Goal: Task Accomplishment & Management: Use online tool/utility

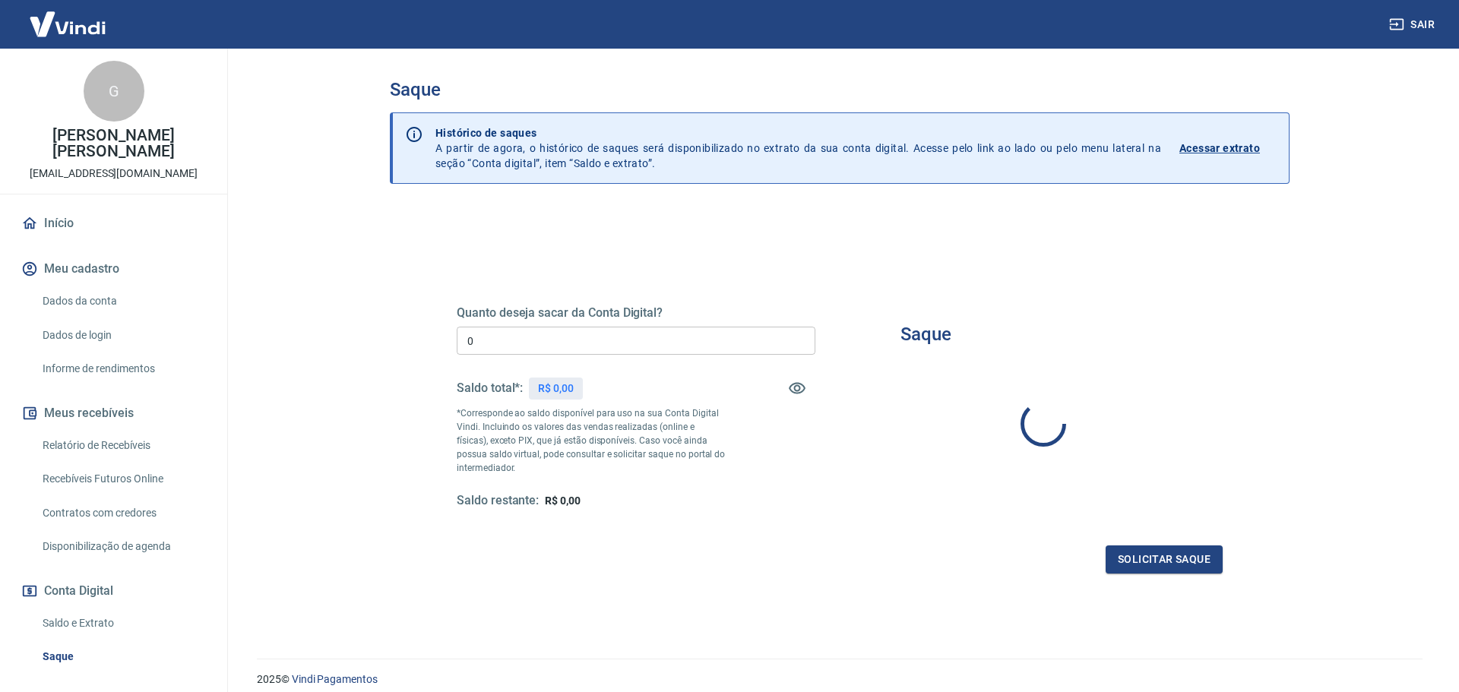
type input "R$ 0,00"
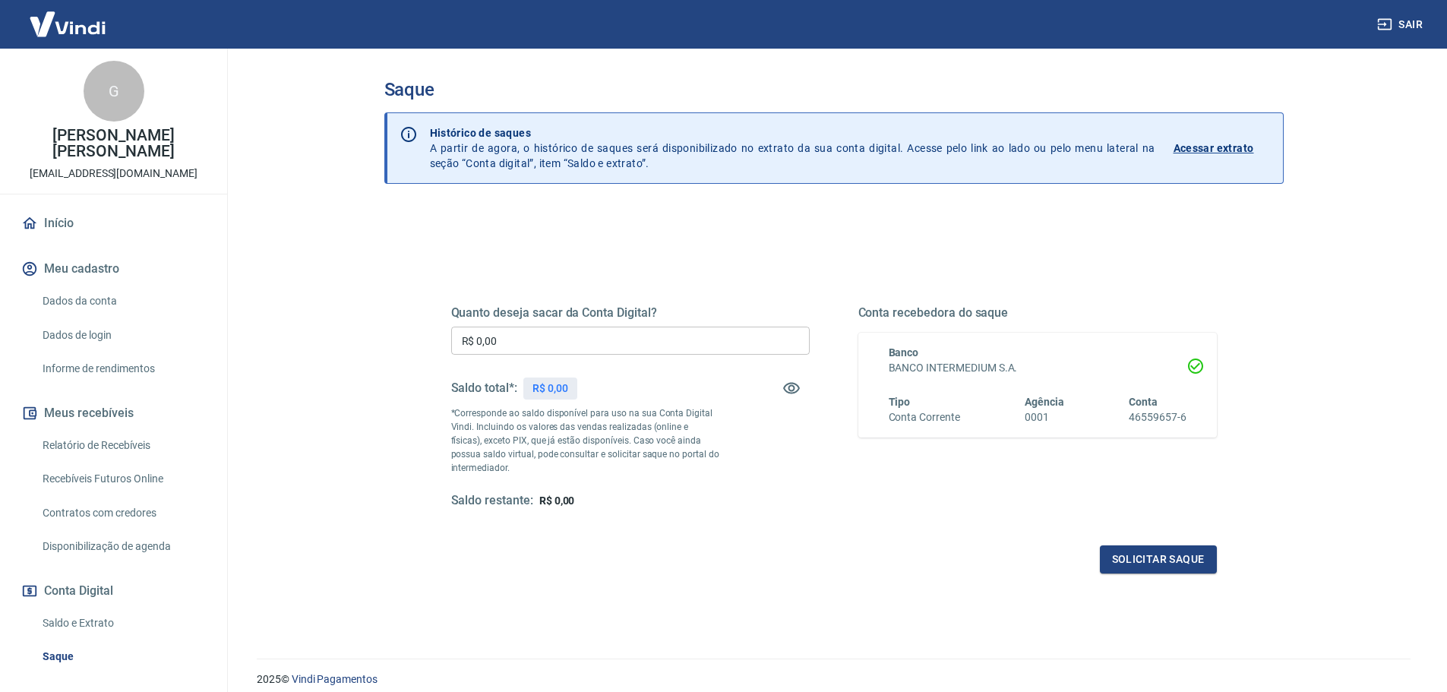
click at [1211, 144] on p "Acessar extrato" at bounding box center [1214, 148] width 81 height 15
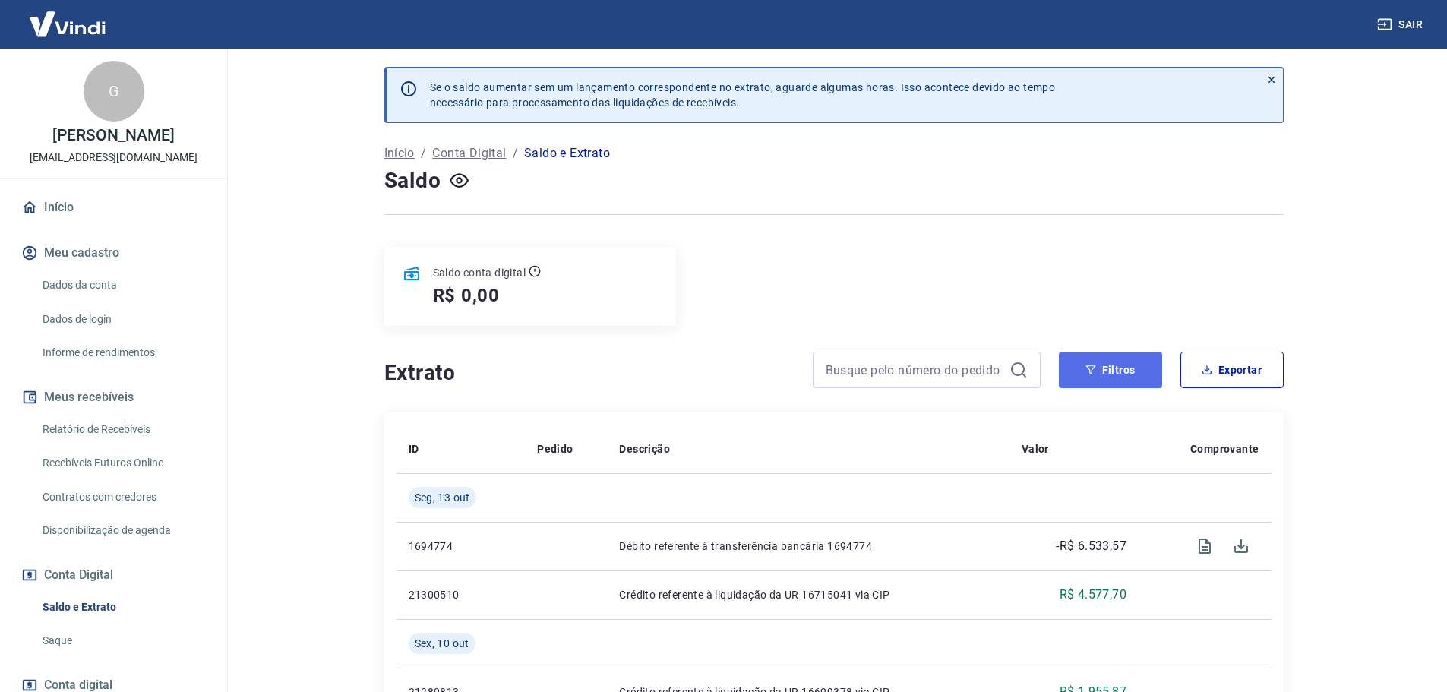
click at [1085, 371] on button "Filtros" at bounding box center [1110, 370] width 103 height 36
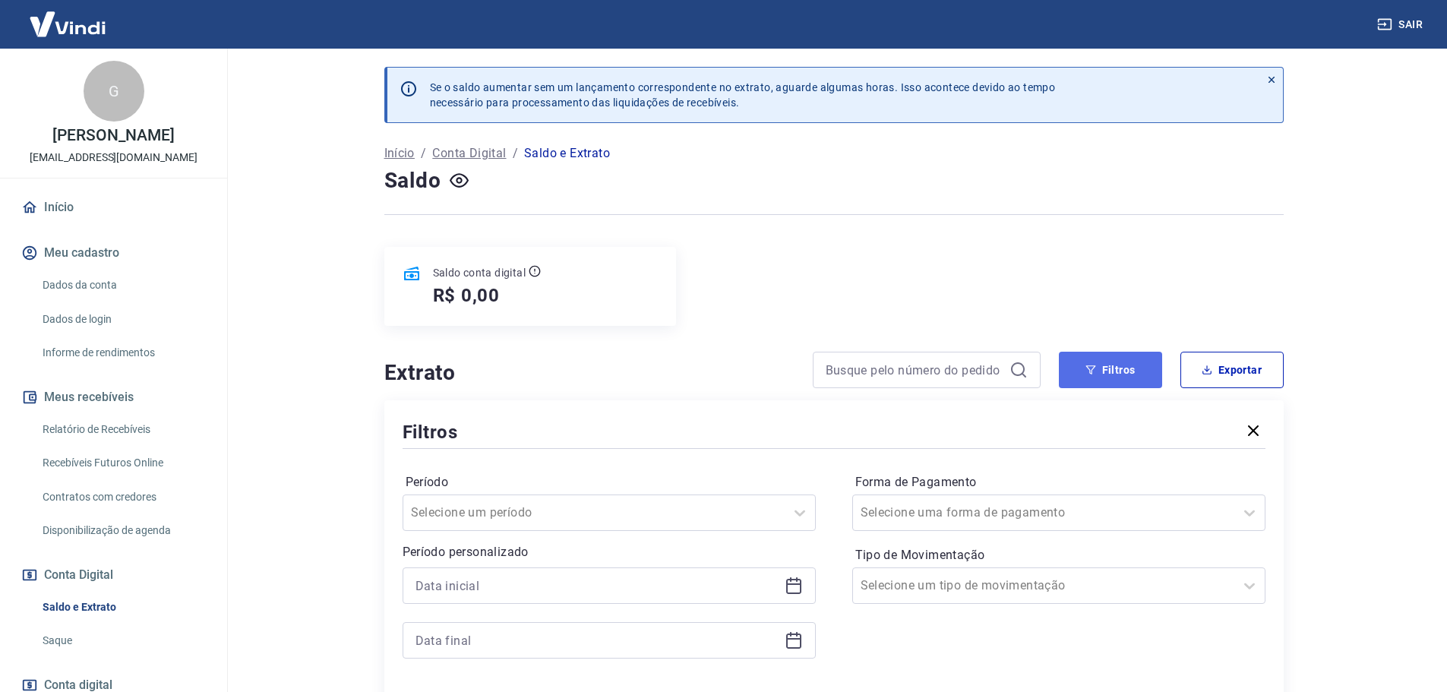
click at [1084, 371] on button "Filtros" at bounding box center [1110, 370] width 103 height 36
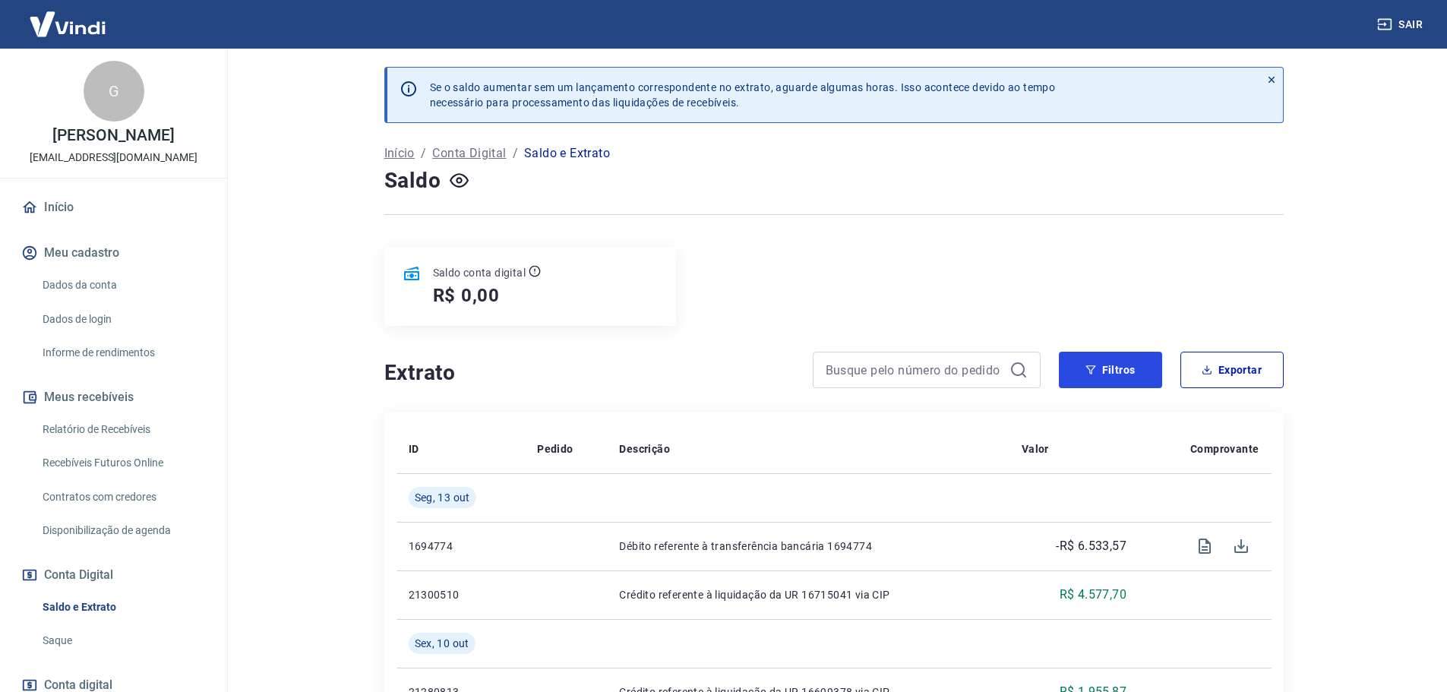
scroll to position [101, 0]
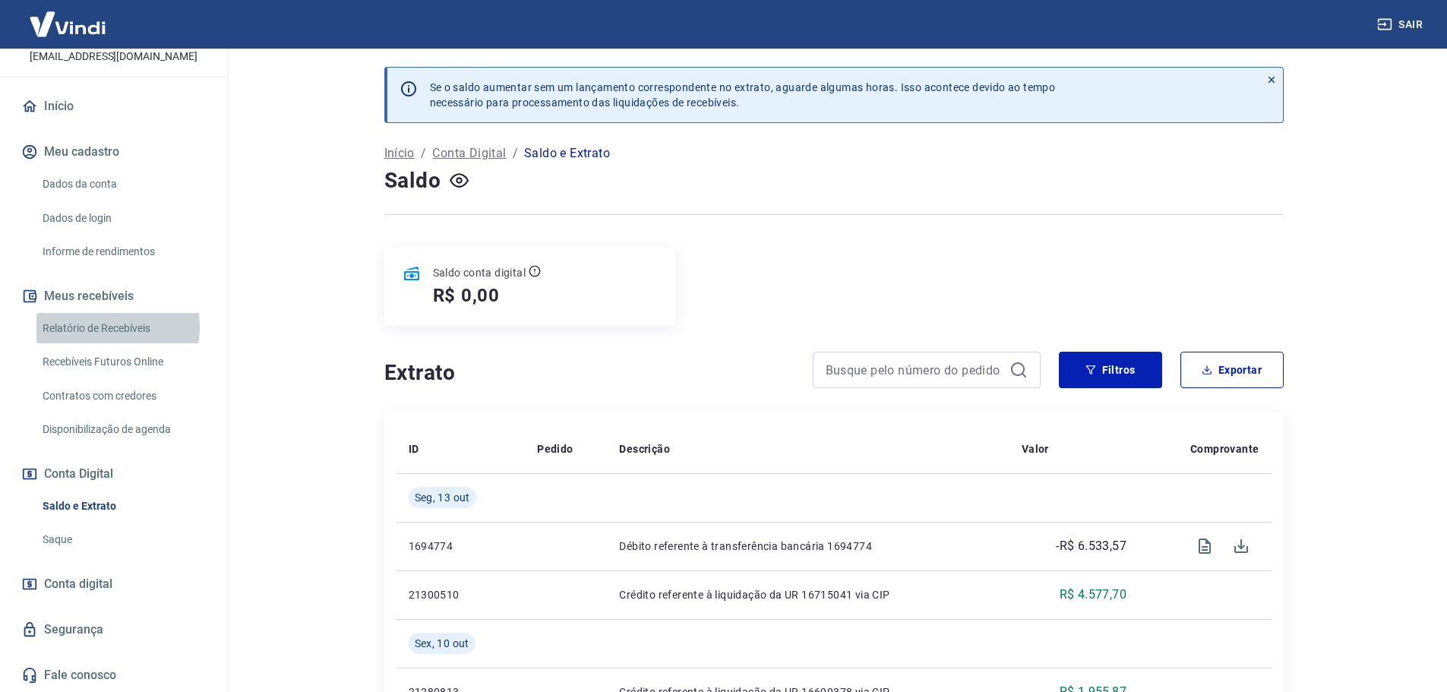
click at [97, 327] on link "Relatório de Recebíveis" at bounding box center [122, 328] width 172 height 31
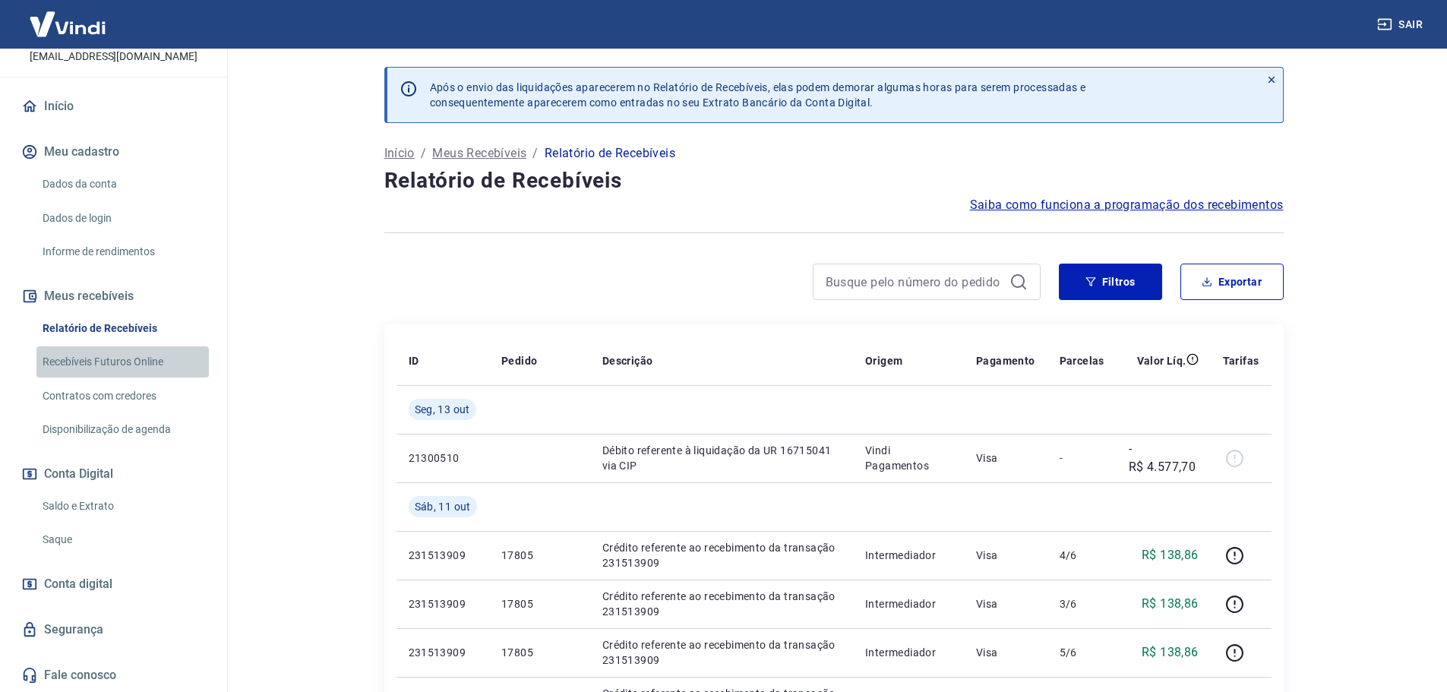
click at [138, 358] on link "Recebíveis Futuros Online" at bounding box center [122, 361] width 172 height 31
